Goal: Transaction & Acquisition: Book appointment/travel/reservation

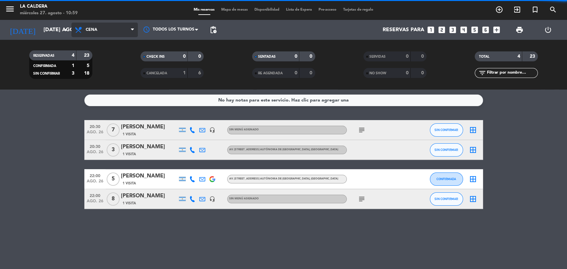
click at [71, 34] on span "Cena" at bounding box center [104, 30] width 66 height 15
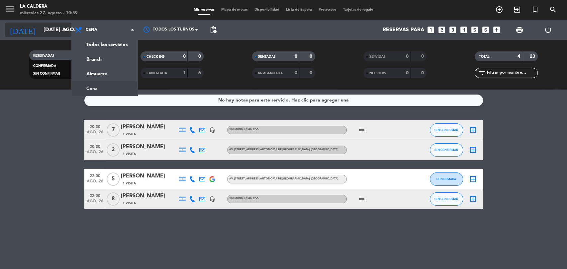
click at [63, 35] on input "[DATE] ago." at bounding box center [75, 30] width 70 height 13
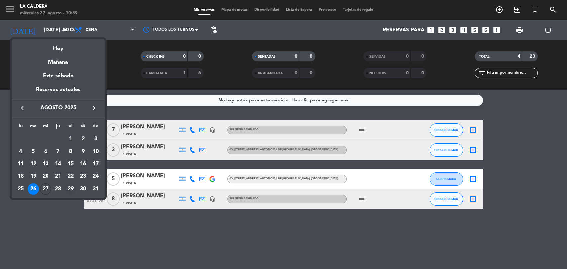
click at [70, 187] on div "29" at bounding box center [70, 189] width 11 height 11
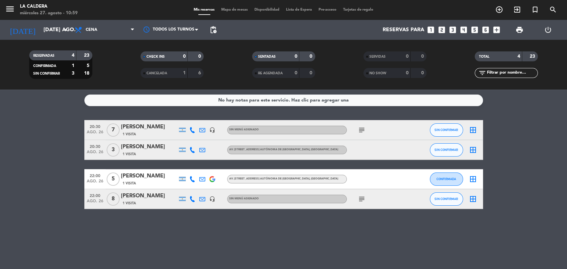
type input "vie. 29 ago."
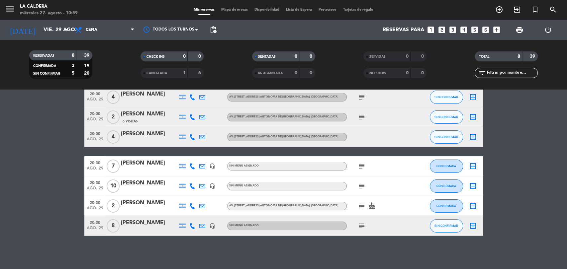
scroll to position [16, 0]
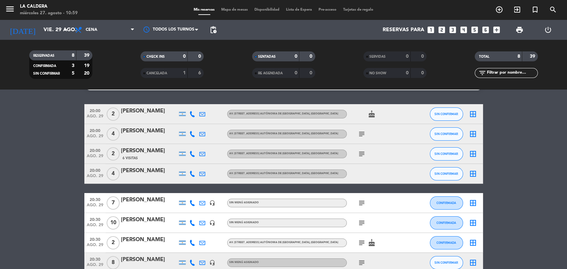
click at [364, 135] on icon "subject" at bounding box center [362, 134] width 8 height 8
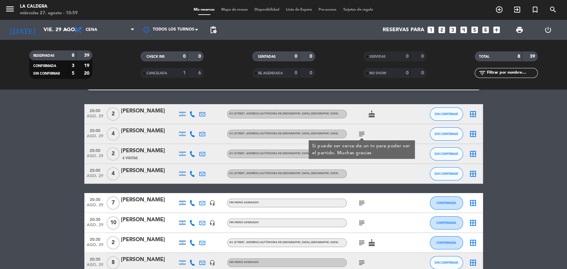
click at [390, 172] on div at bounding box center [377, 174] width 60 height 20
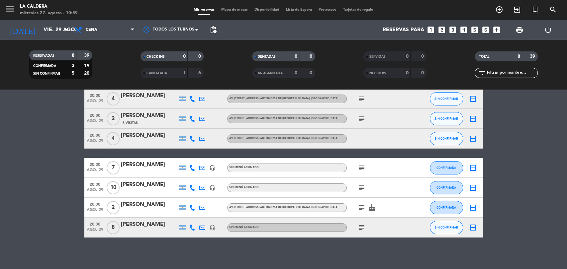
scroll to position [53, 0]
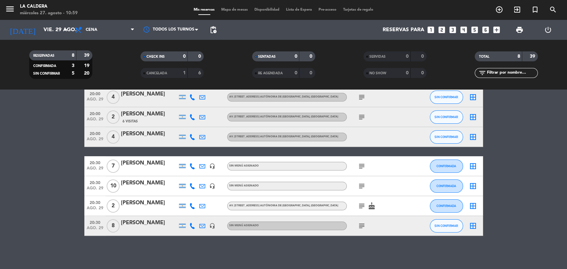
click at [362, 188] on icon "subject" at bounding box center [362, 186] width 8 height 8
click at [361, 167] on icon "subject" at bounding box center [362, 166] width 8 height 8
click at [361, 224] on icon "subject" at bounding box center [362, 226] width 8 height 8
click at [443, 31] on icon "looks_two" at bounding box center [441, 30] width 9 height 9
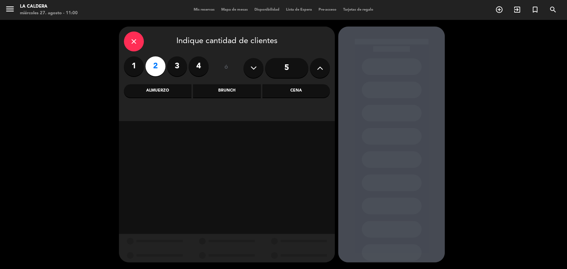
click at [318, 93] on div "Cena" at bounding box center [295, 90] width 67 height 13
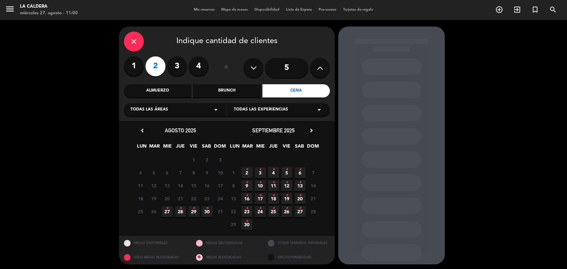
click at [193, 210] on icon "•" at bounding box center [194, 208] width 2 height 11
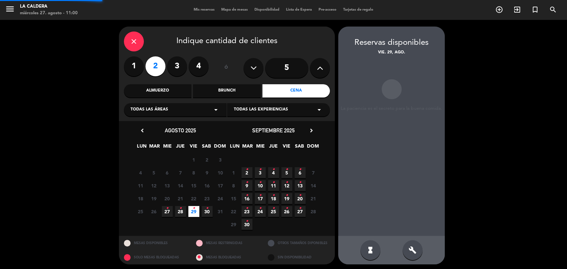
scroll to position [2, 0]
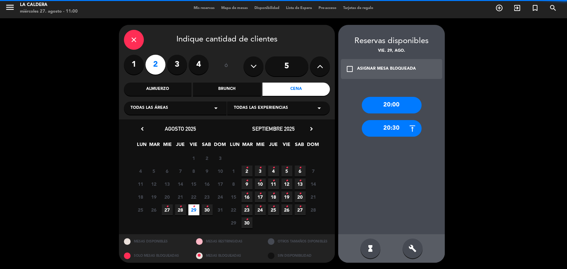
click at [382, 132] on div "20:30" at bounding box center [392, 128] width 60 height 17
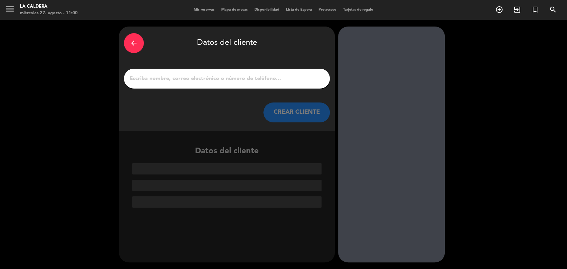
scroll to position [0, 0]
click at [143, 79] on input "1" at bounding box center [227, 78] width 196 height 9
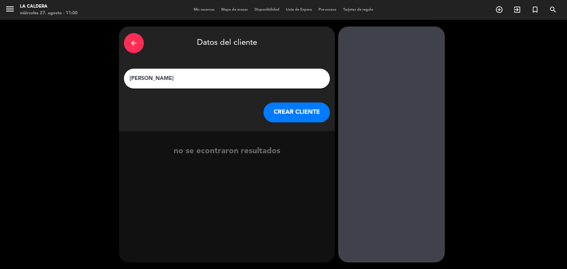
type input "[PERSON_NAME]"
click at [291, 117] on button "CREAR CLIENTE" at bounding box center [296, 113] width 66 height 20
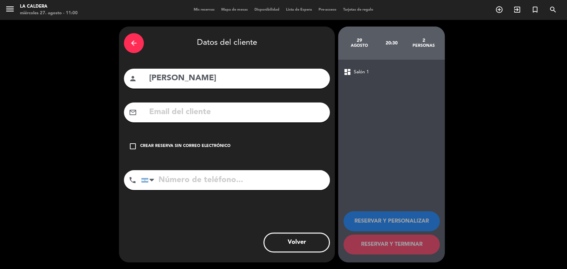
click at [134, 149] on icon "check_box_outline_blank" at bounding box center [133, 146] width 8 height 8
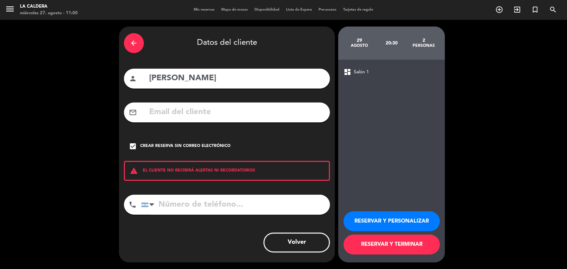
click at [187, 209] on input "tel" at bounding box center [235, 205] width 189 height 20
type input "11 5732 6425"
click at [375, 241] on button "RESERVAR Y TERMINAR" at bounding box center [391, 245] width 96 height 20
